Goal: Find contact information: Find contact information

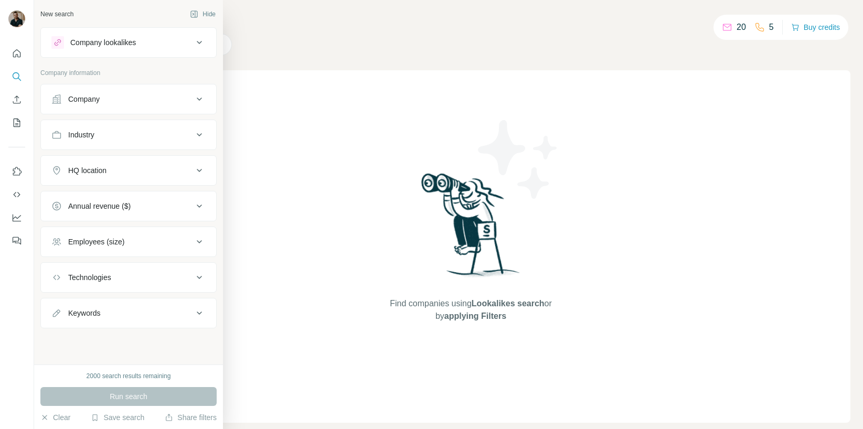
click at [103, 99] on div "Company" at bounding box center [122, 99] width 142 height 10
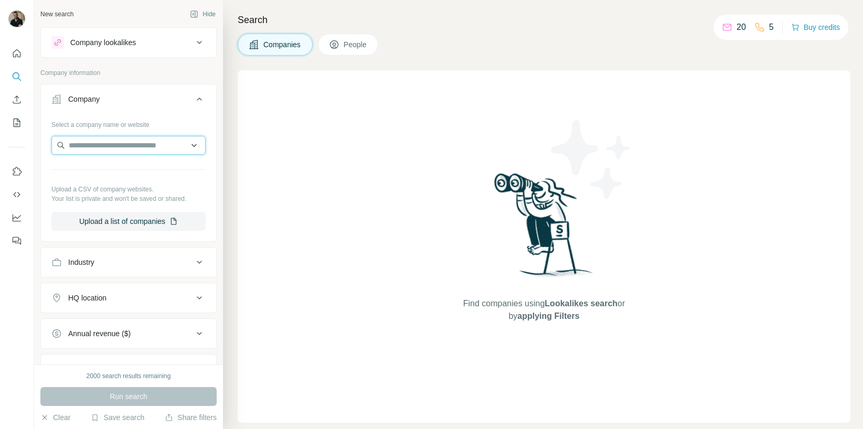
click at [105, 147] on input "text" at bounding box center [128, 145] width 154 height 19
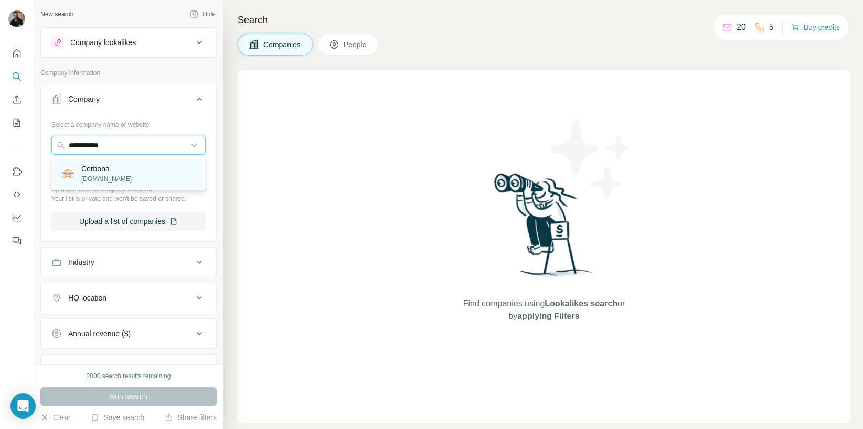
type input "**********"
click at [114, 175] on p "[DOMAIN_NAME]" at bounding box center [106, 178] width 50 height 9
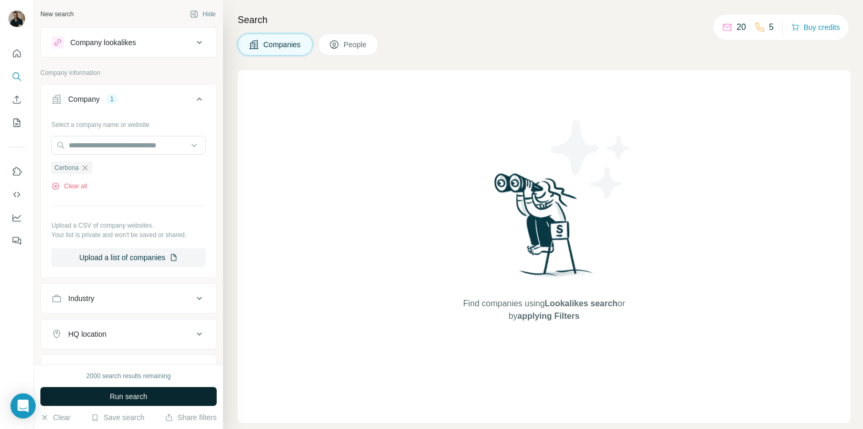
click at [153, 395] on button "Run search" at bounding box center [128, 396] width 176 height 19
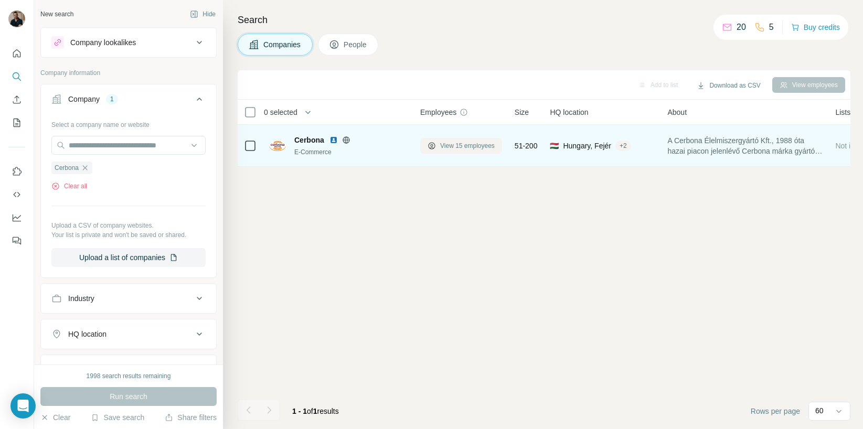
click at [472, 151] on button "View 15 employees" at bounding box center [461, 146] width 82 height 16
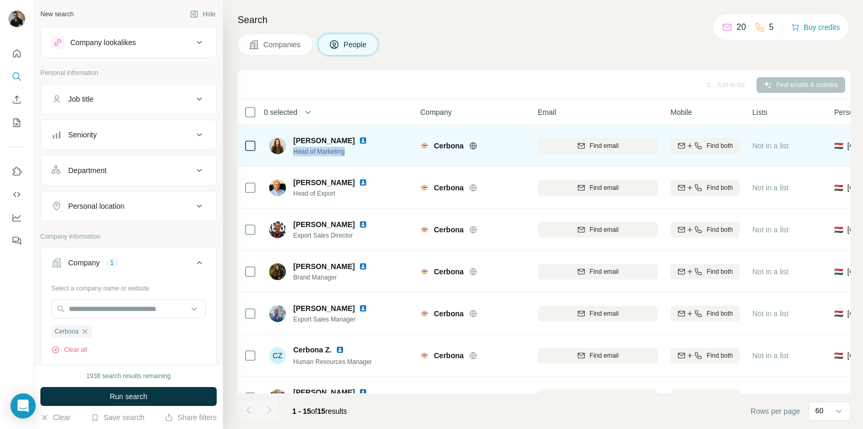
drag, startPoint x: 291, startPoint y: 152, endPoint x: 354, endPoint y: 153, distance: 63.0
click at [354, 153] on div "[PERSON_NAME] Head of Marketing" at bounding box center [324, 145] width 111 height 21
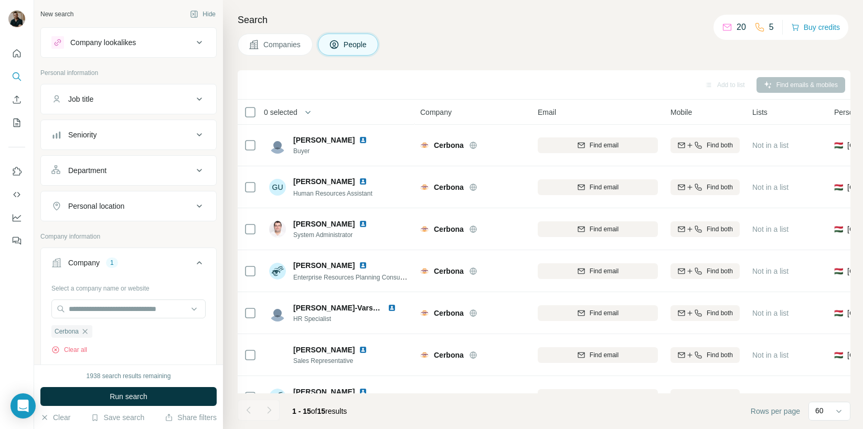
scroll to position [361, 0]
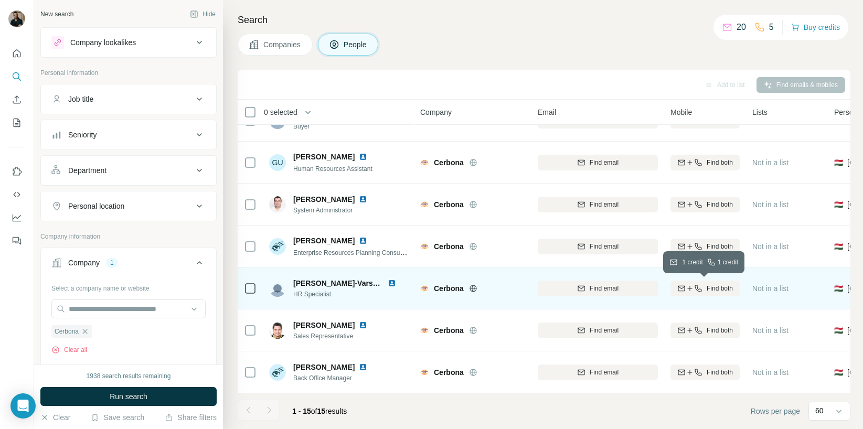
click at [707, 289] on span "Find both" at bounding box center [720, 288] width 26 height 9
click at [771, 284] on span "1 list" at bounding box center [774, 287] width 13 height 9
click at [600, 289] on div "Finding email" at bounding box center [598, 288] width 120 height 29
click at [391, 283] on img at bounding box center [392, 283] width 8 height 8
